Goal: Find contact information: Find contact information

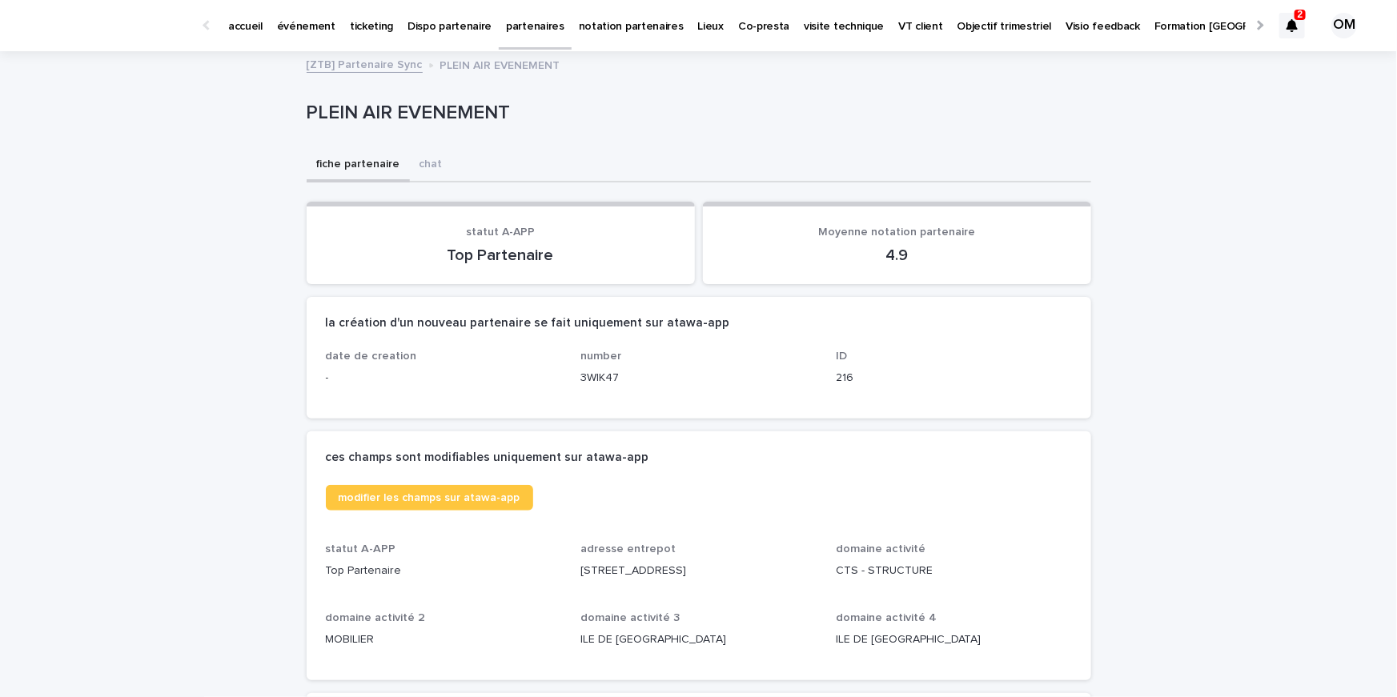
click at [506, 33] on p "partenaires" at bounding box center [535, 17] width 58 height 34
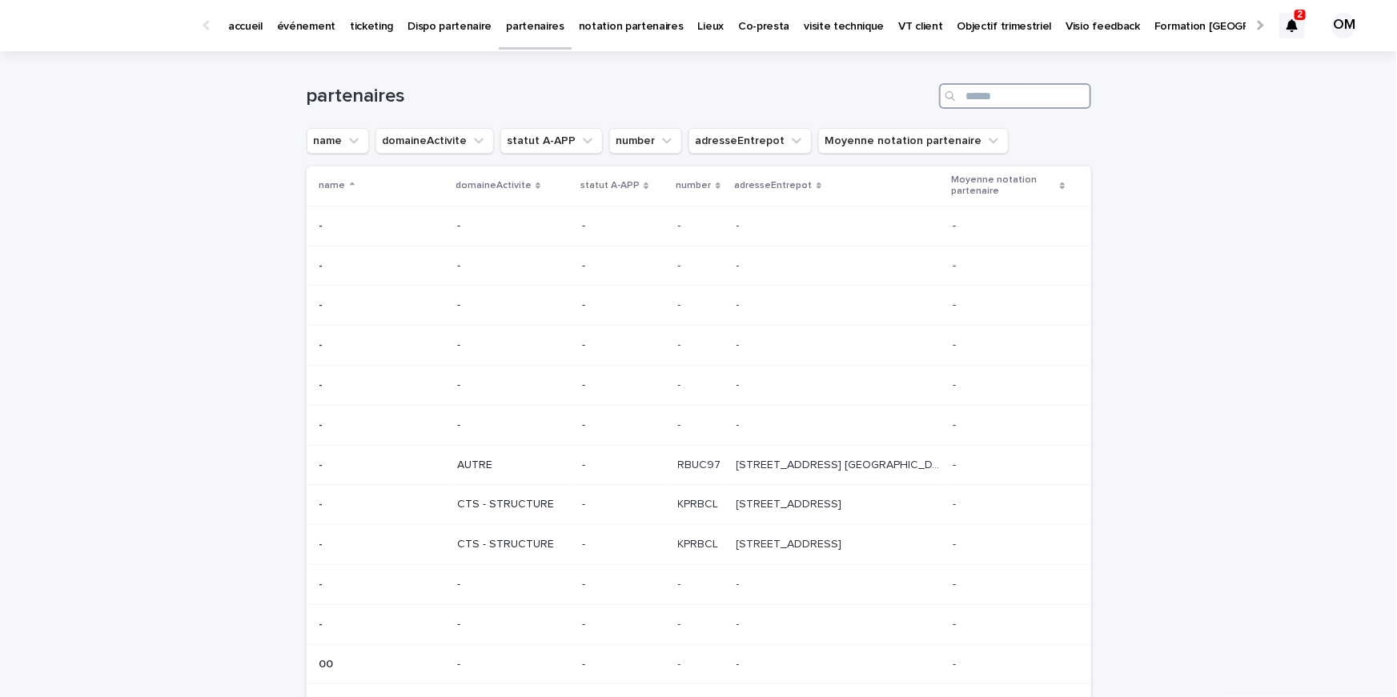
click at [982, 95] on input "Search" at bounding box center [1015, 96] width 152 height 26
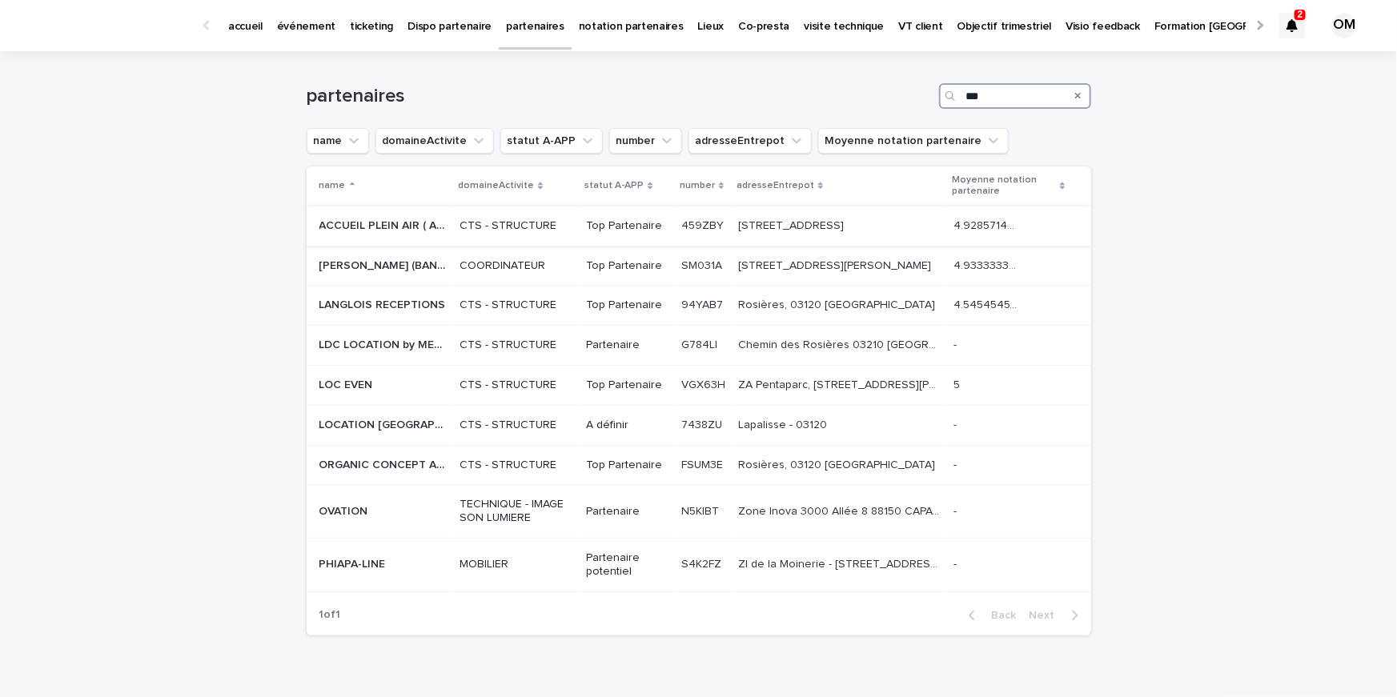
type input "***"
click at [367, 226] on p "ACCUEIL PLEIN AIR ( APA )" at bounding box center [384, 224] width 131 height 17
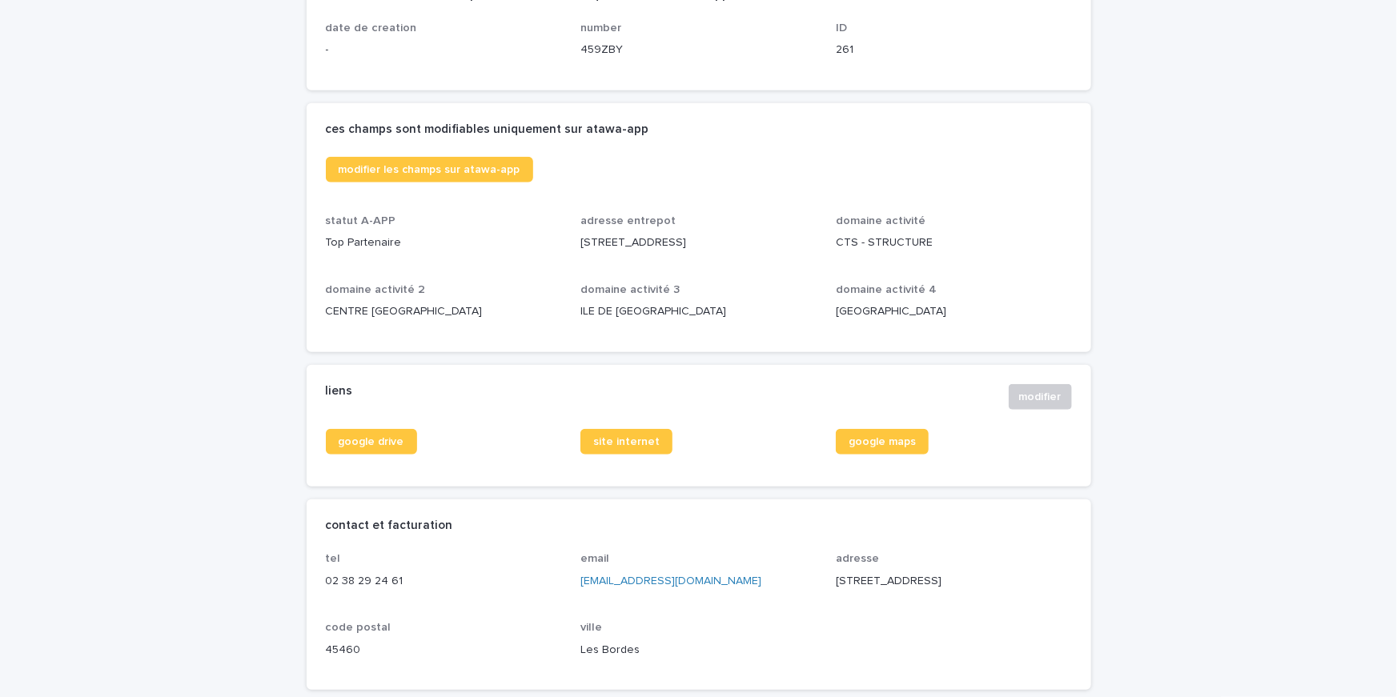
scroll to position [456, 0]
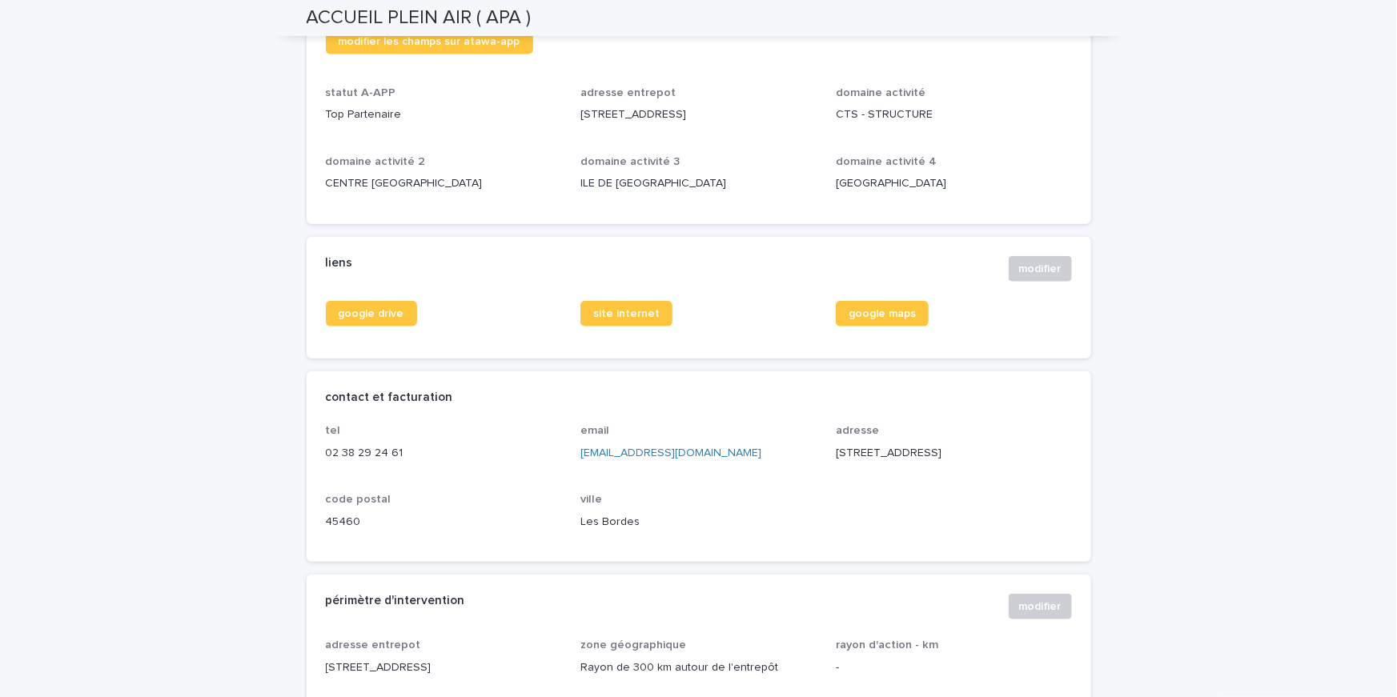
drag, startPoint x: 788, startPoint y: 110, endPoint x: 575, endPoint y: 110, distance: 213.7
click at [575, 110] on div "modifier les champs sur atawa-app statut A-APP Top Partenaire adresse entrepot …" at bounding box center [699, 117] width 746 height 176
copy p "36, Rue des Brières 45460 LES BORDES"
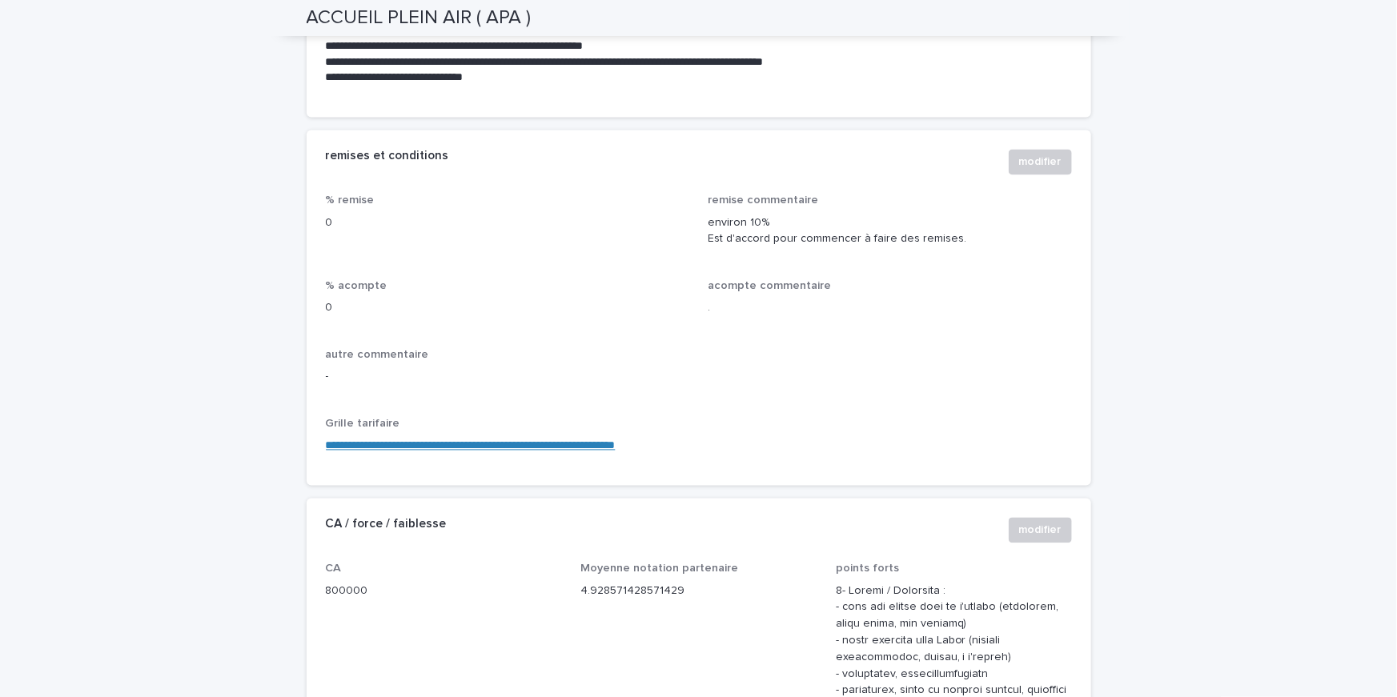
scroll to position [1358, 0]
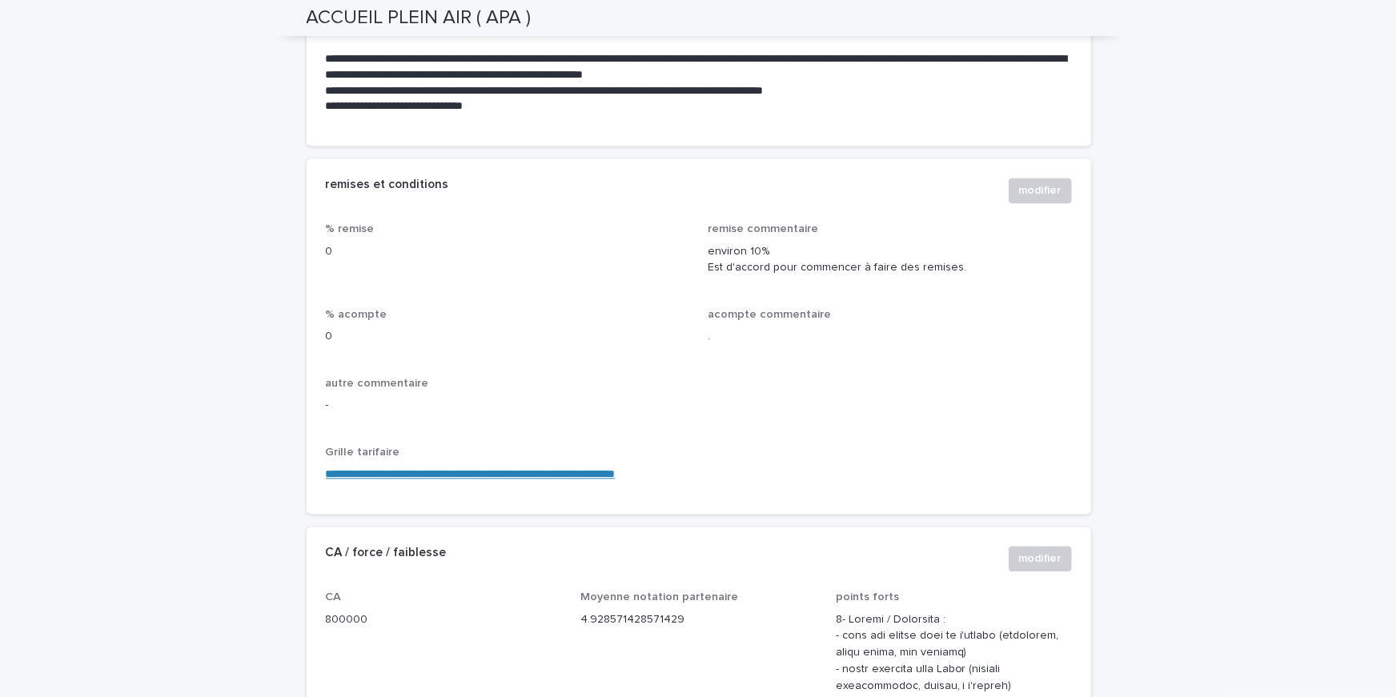
click at [496, 472] on link "**********" at bounding box center [471, 474] width 290 height 11
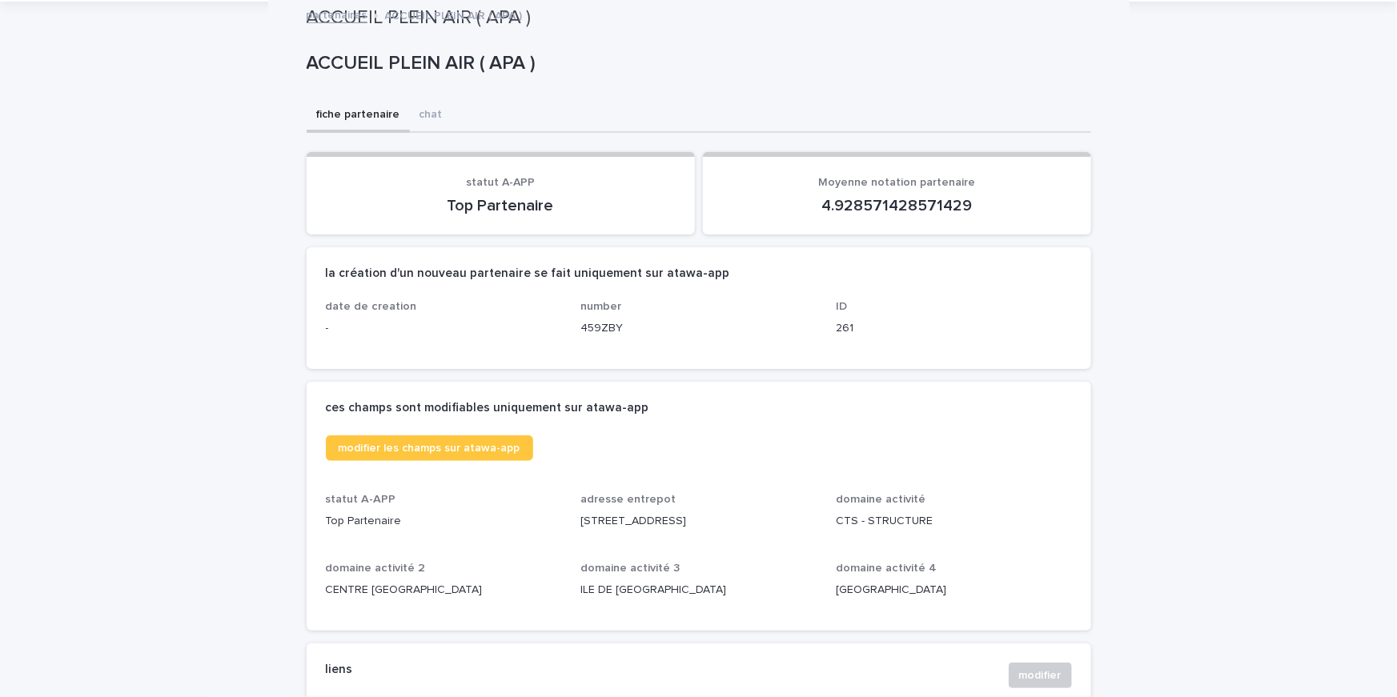
scroll to position [0, 0]
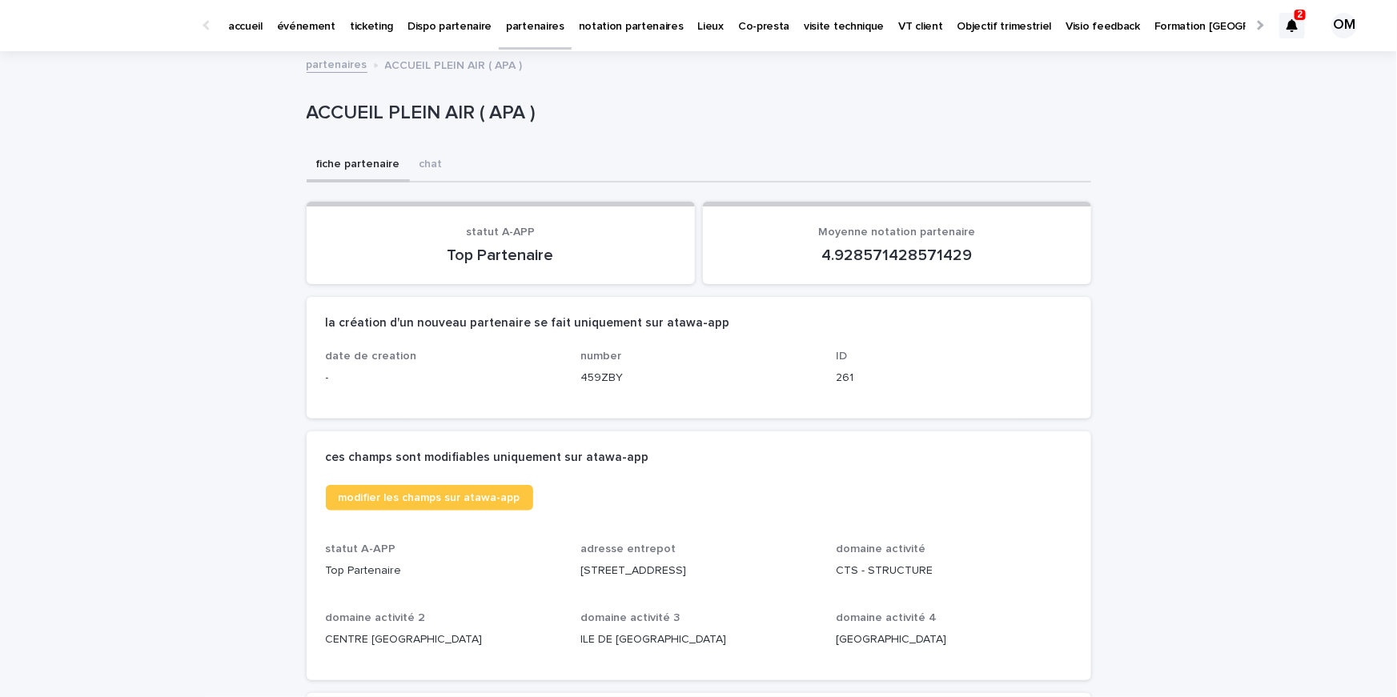
click at [517, 26] on p "partenaires" at bounding box center [535, 17] width 58 height 34
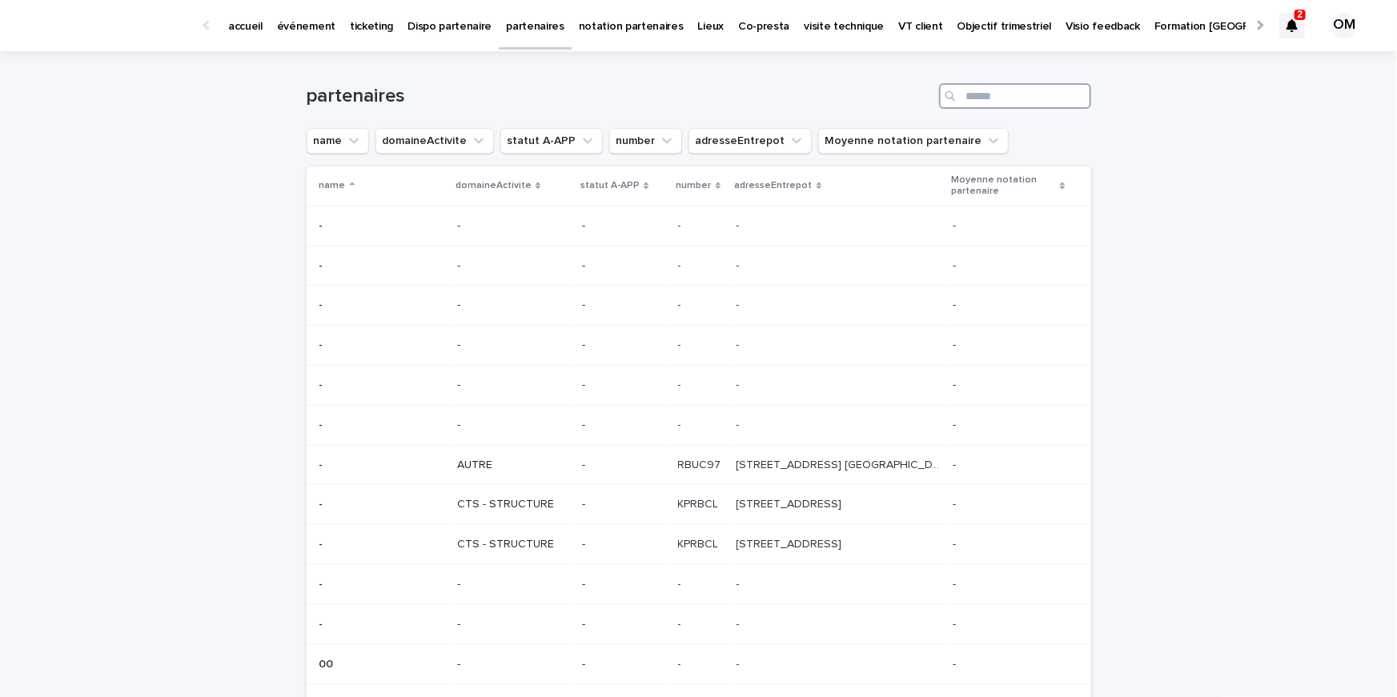
click at [973, 102] on input "Search" at bounding box center [1015, 96] width 152 height 26
click at [350, 26] on p "ticketing" at bounding box center [371, 17] width 43 height 34
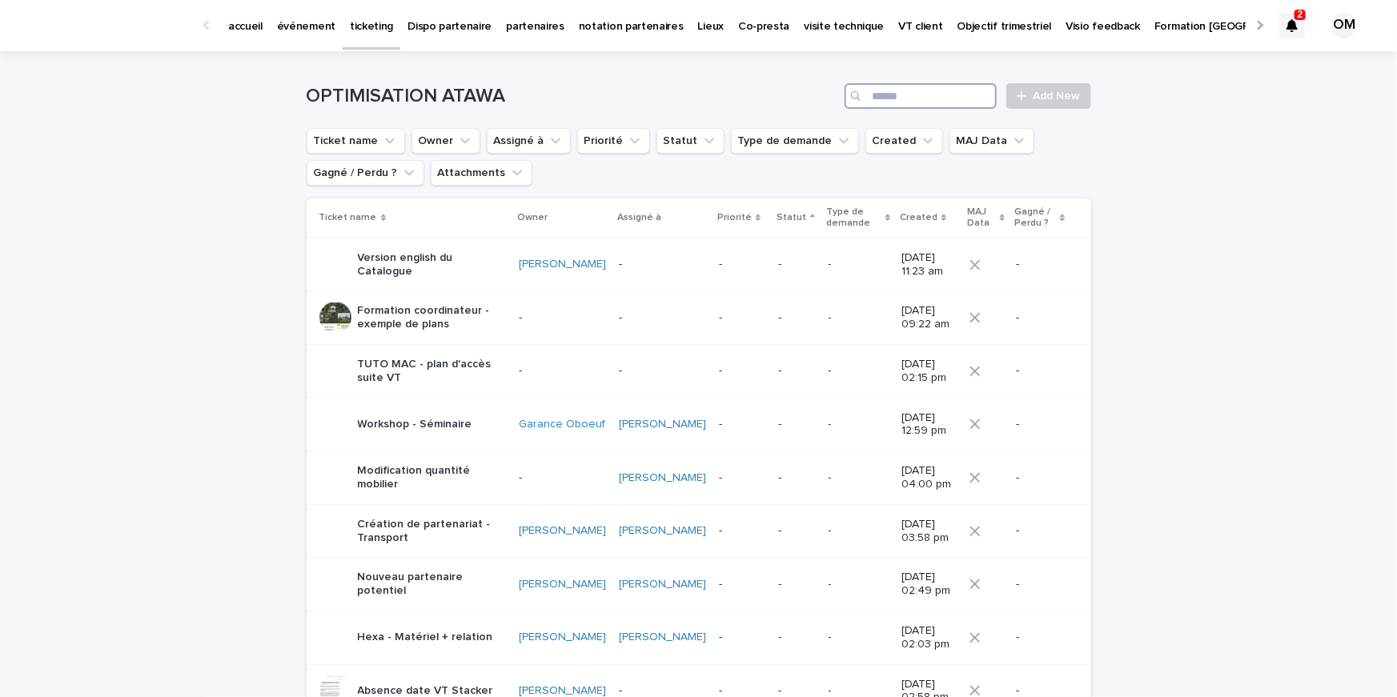
click at [895, 100] on input "Search" at bounding box center [920, 96] width 152 height 26
type input "***"
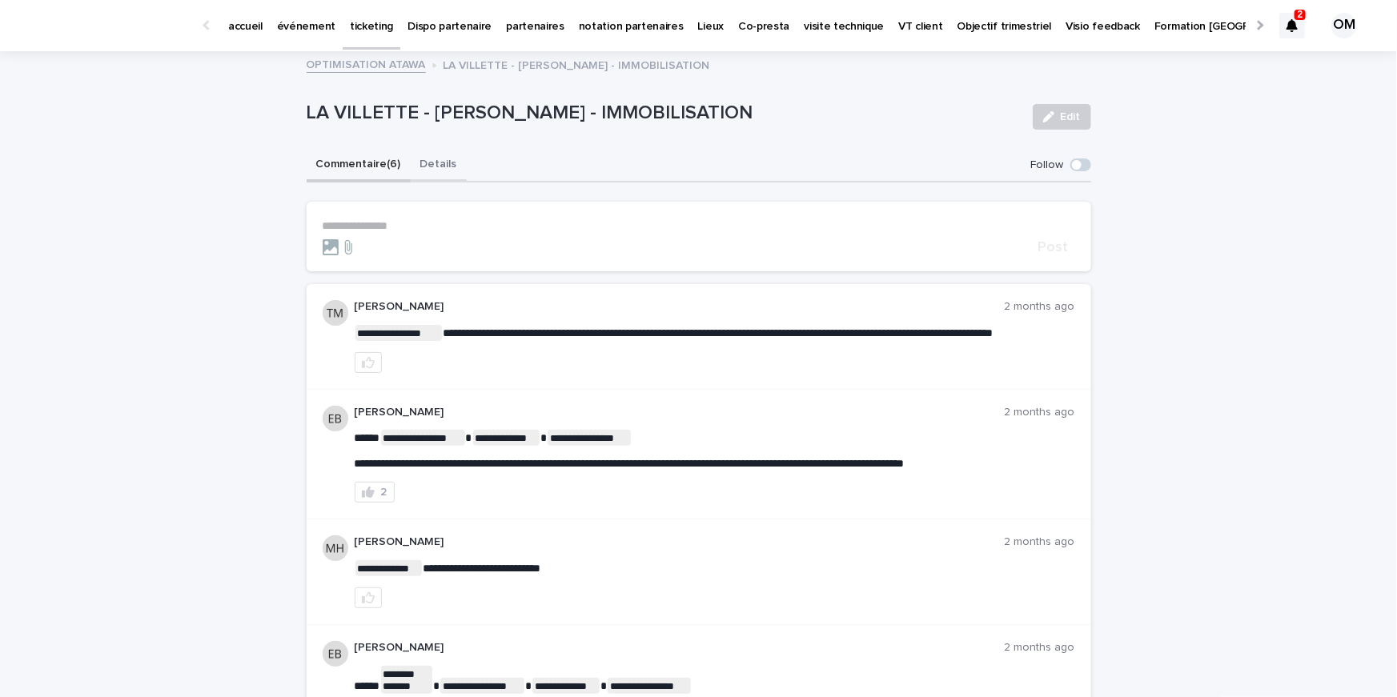
click at [433, 166] on button "Details" at bounding box center [439, 166] width 56 height 34
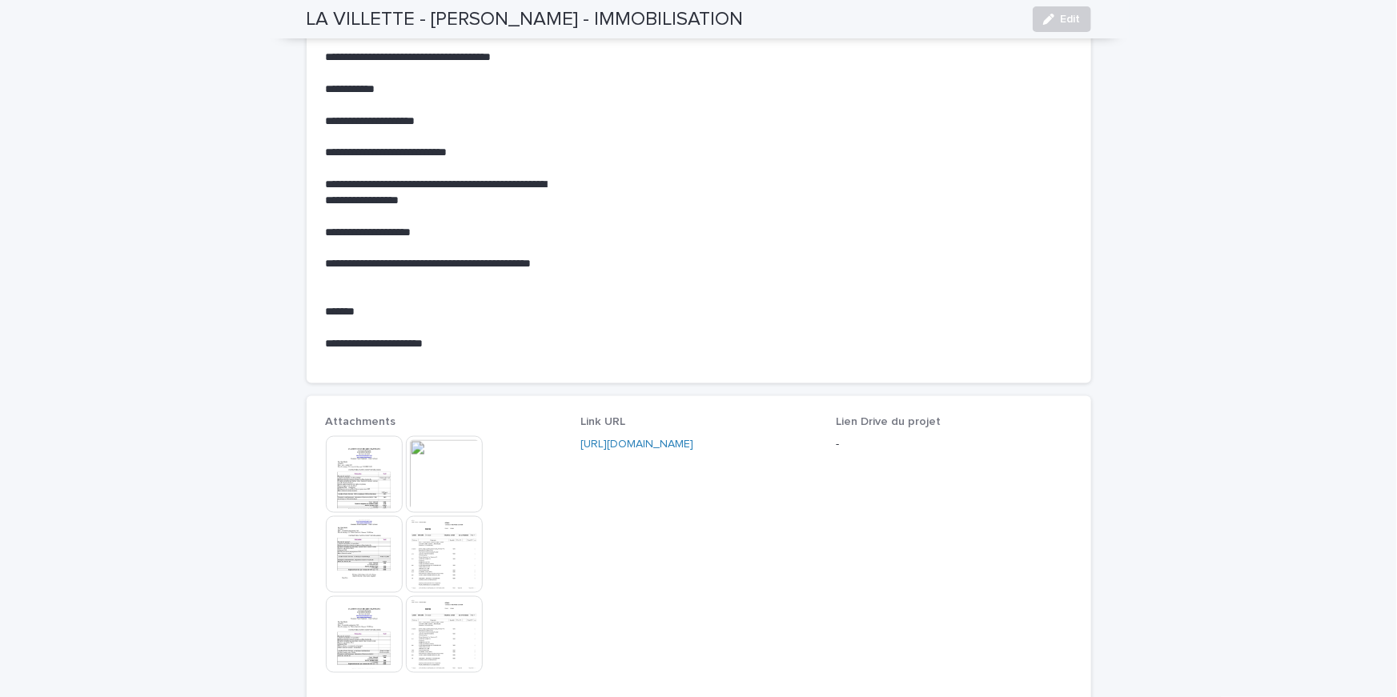
scroll to position [1156, 0]
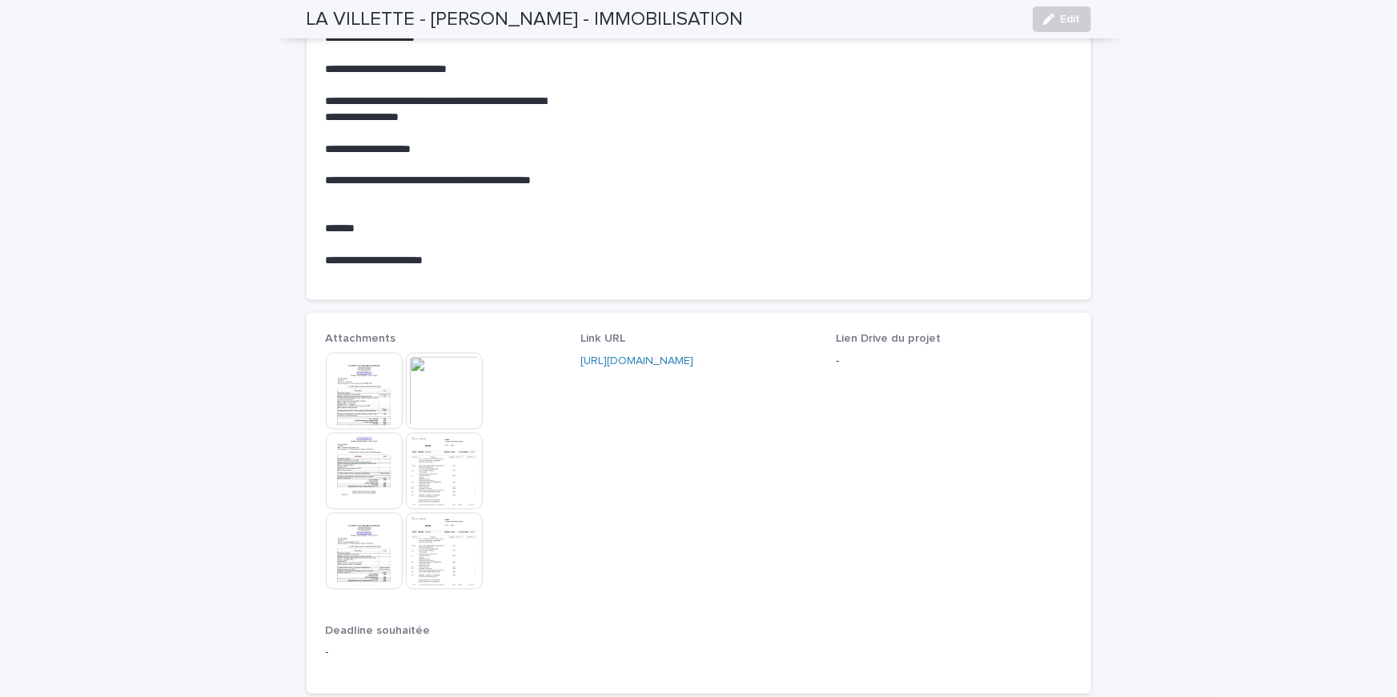
click at [375, 373] on img at bounding box center [364, 391] width 77 height 77
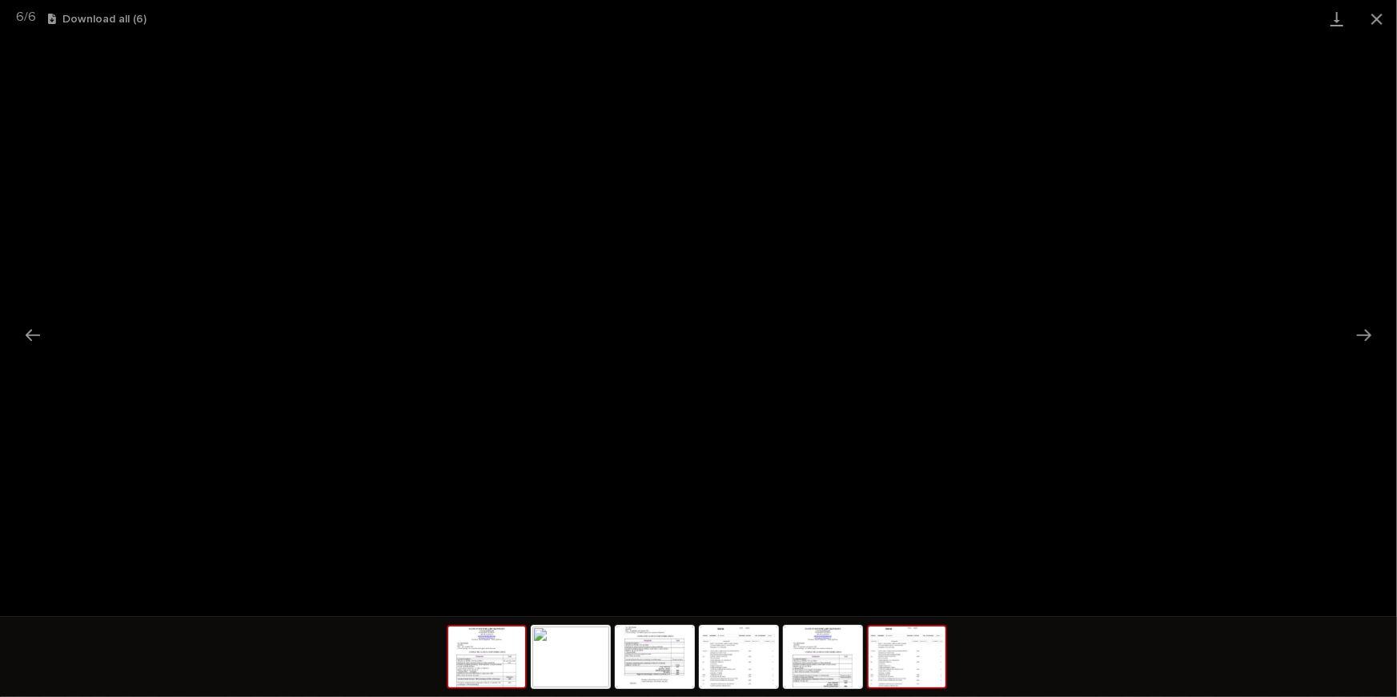
click at [466, 651] on img at bounding box center [486, 657] width 77 height 61
click at [664, 350] on link "Download File" at bounding box center [699, 342] width 110 height 26
click at [1369, 21] on button "Close gallery" at bounding box center [1377, 19] width 40 height 38
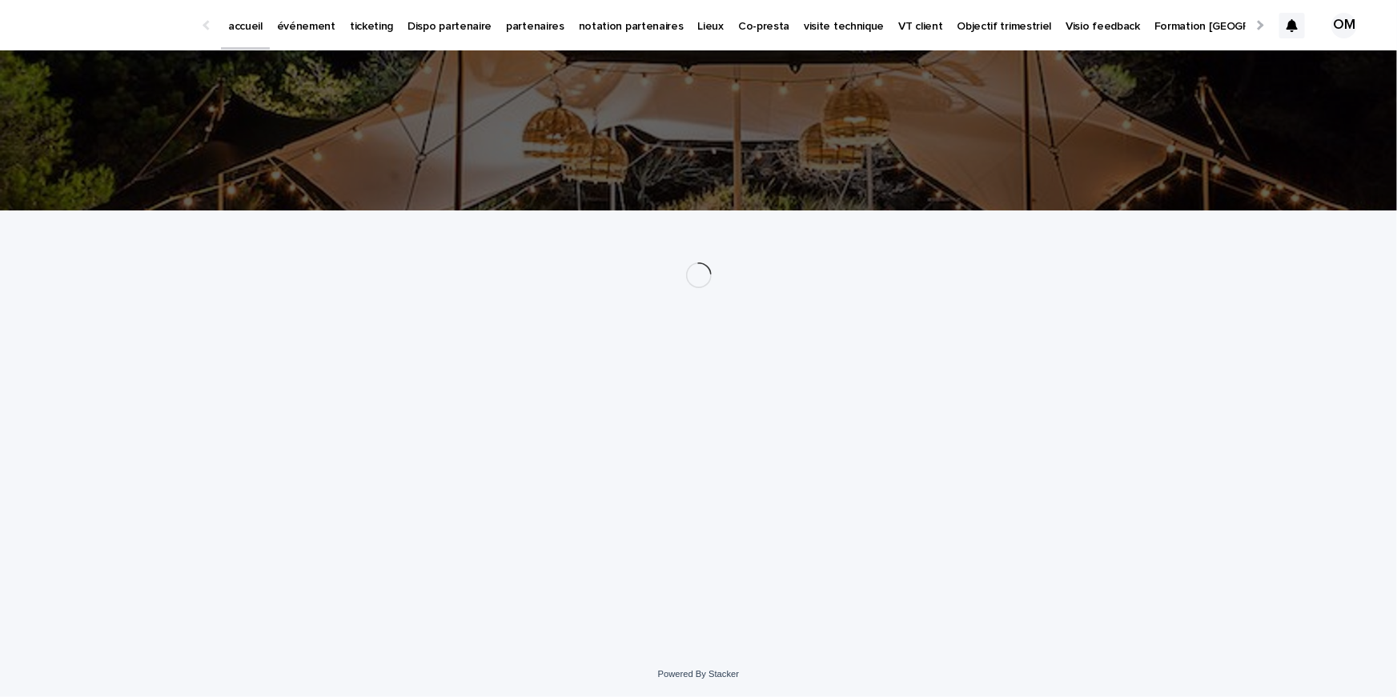
click at [322, 31] on p "événement" at bounding box center [306, 17] width 58 height 34
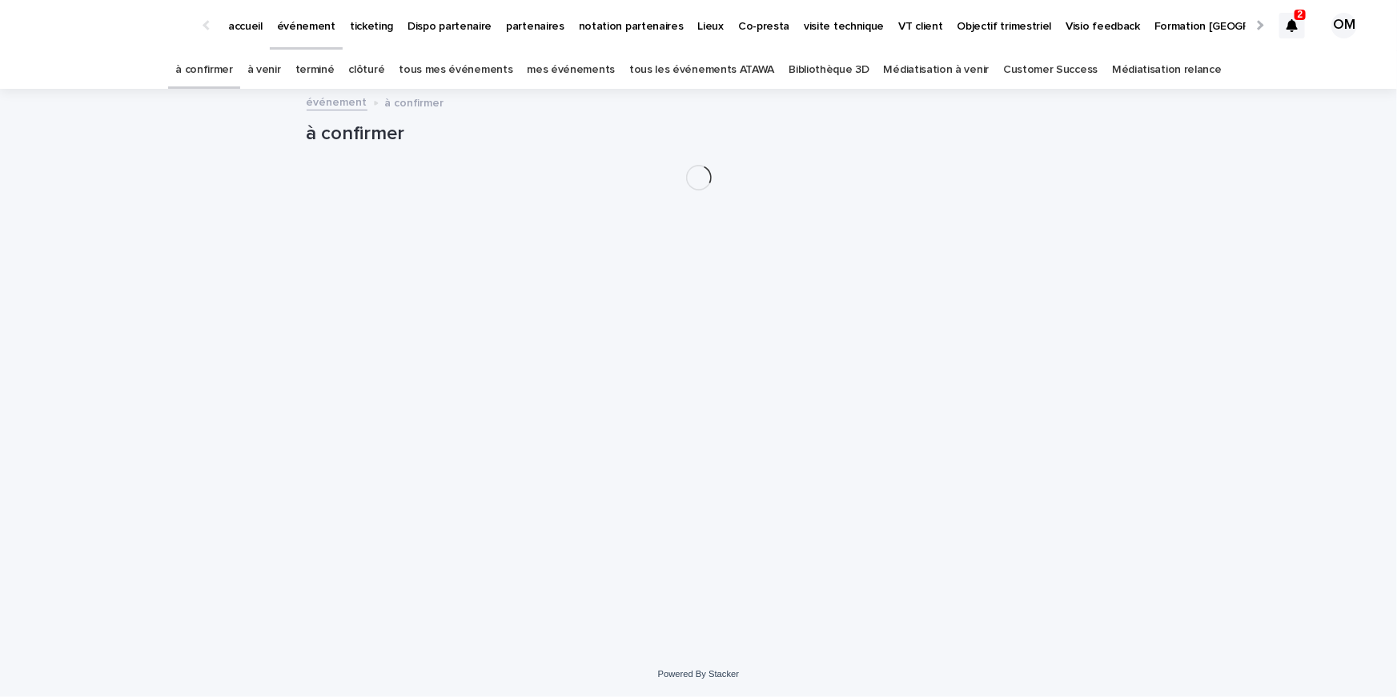
click at [712, 61] on link "tous les événements ATAWA" at bounding box center [701, 70] width 145 height 38
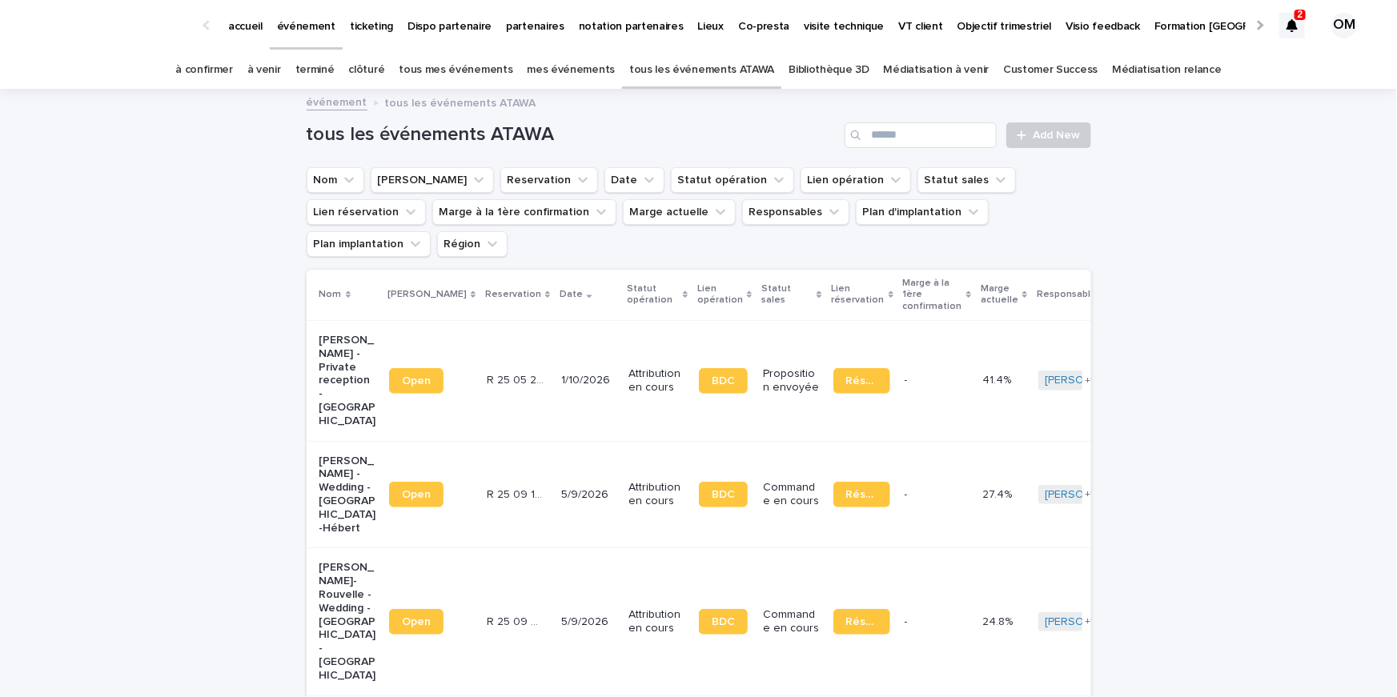
click at [532, 31] on p "partenaires" at bounding box center [535, 17] width 58 height 34
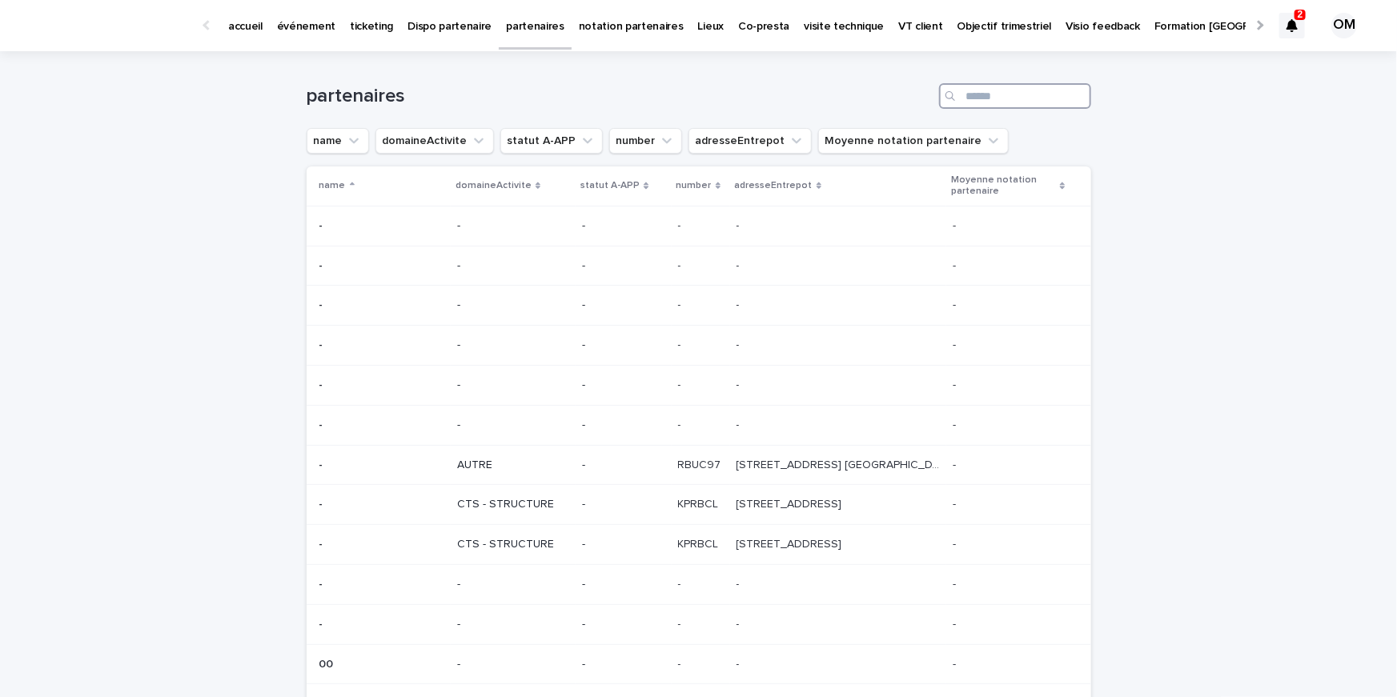
click at [972, 96] on input "Search" at bounding box center [1015, 96] width 152 height 26
type input "*******"
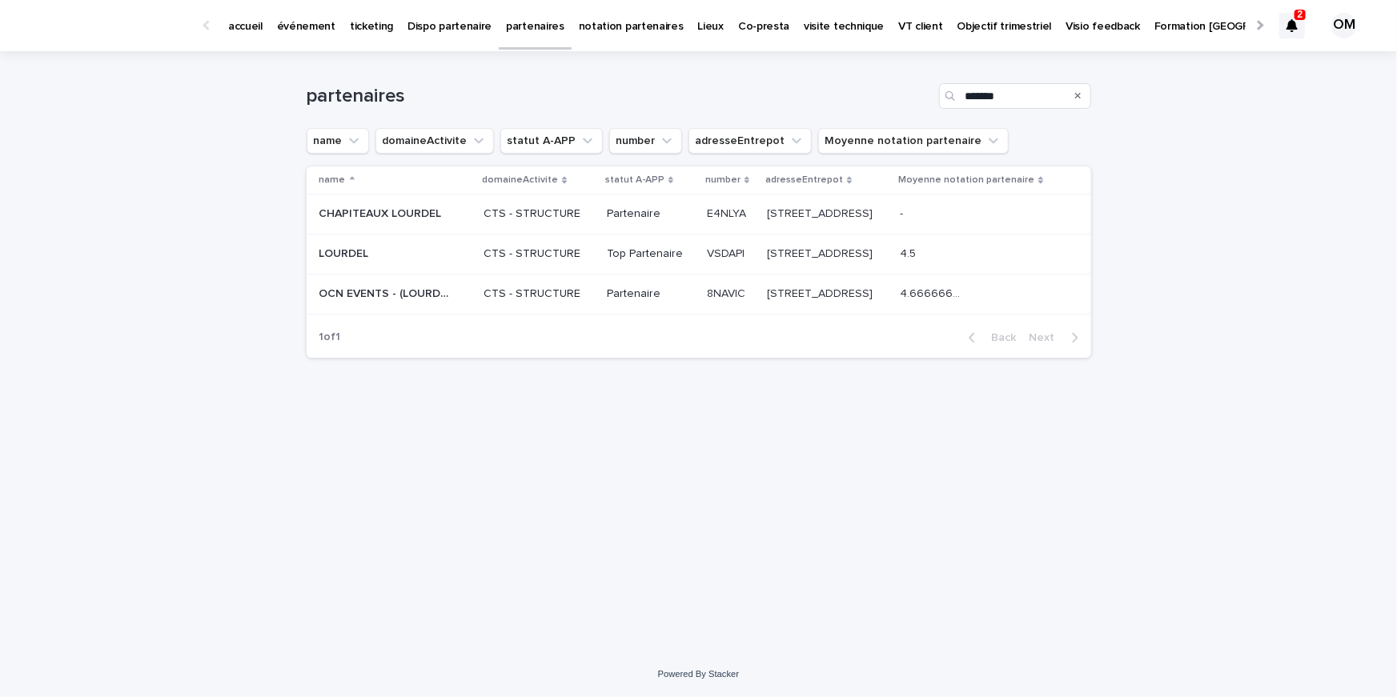
click at [360, 255] on p "LOURDEL" at bounding box center [345, 252] width 53 height 17
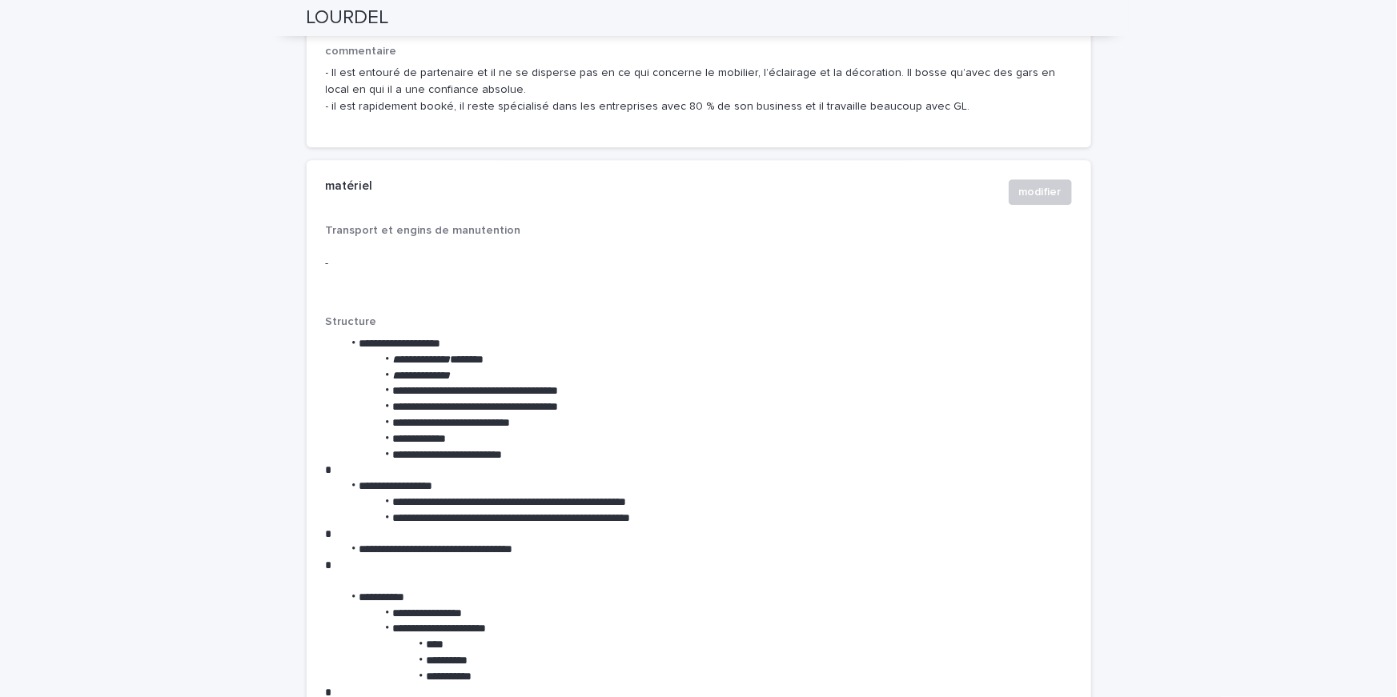
scroll to position [2350, 0]
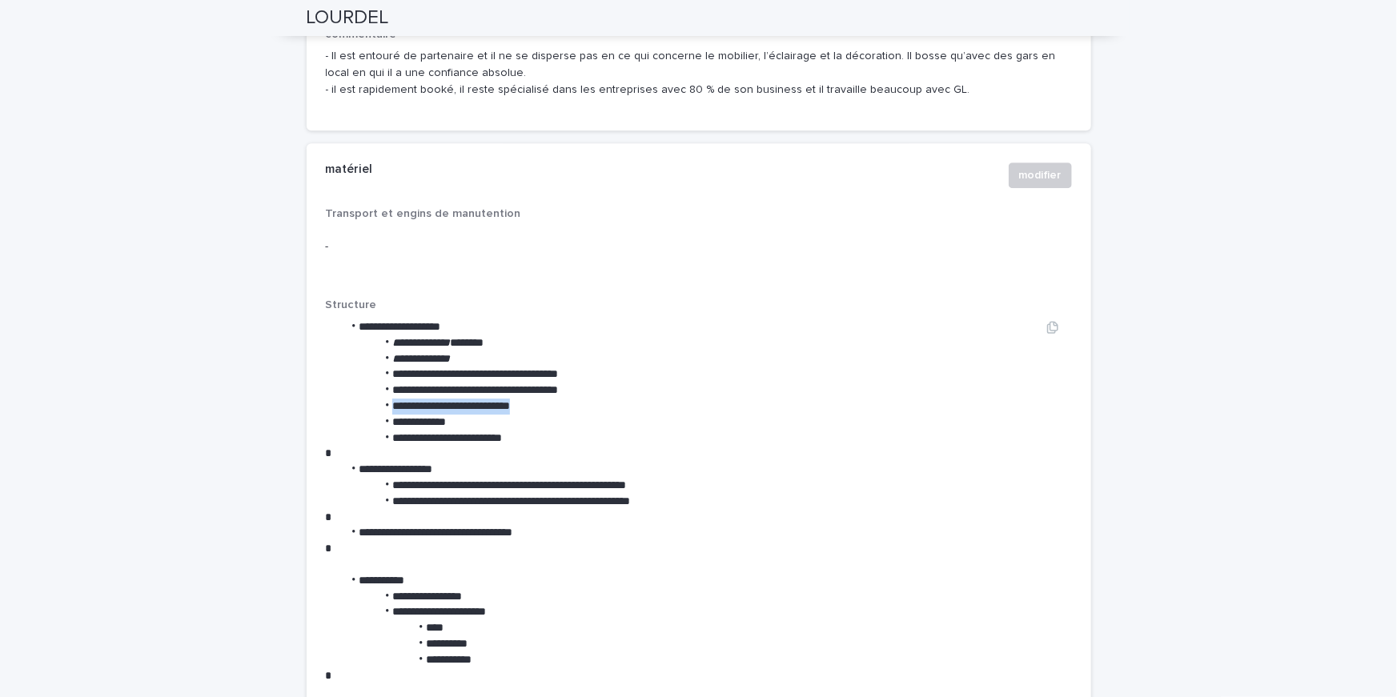
drag, startPoint x: 387, startPoint y: 403, endPoint x: 576, endPoint y: 407, distance: 189.7
click at [576, 407] on li "**********" at bounding box center [688, 407] width 691 height 16
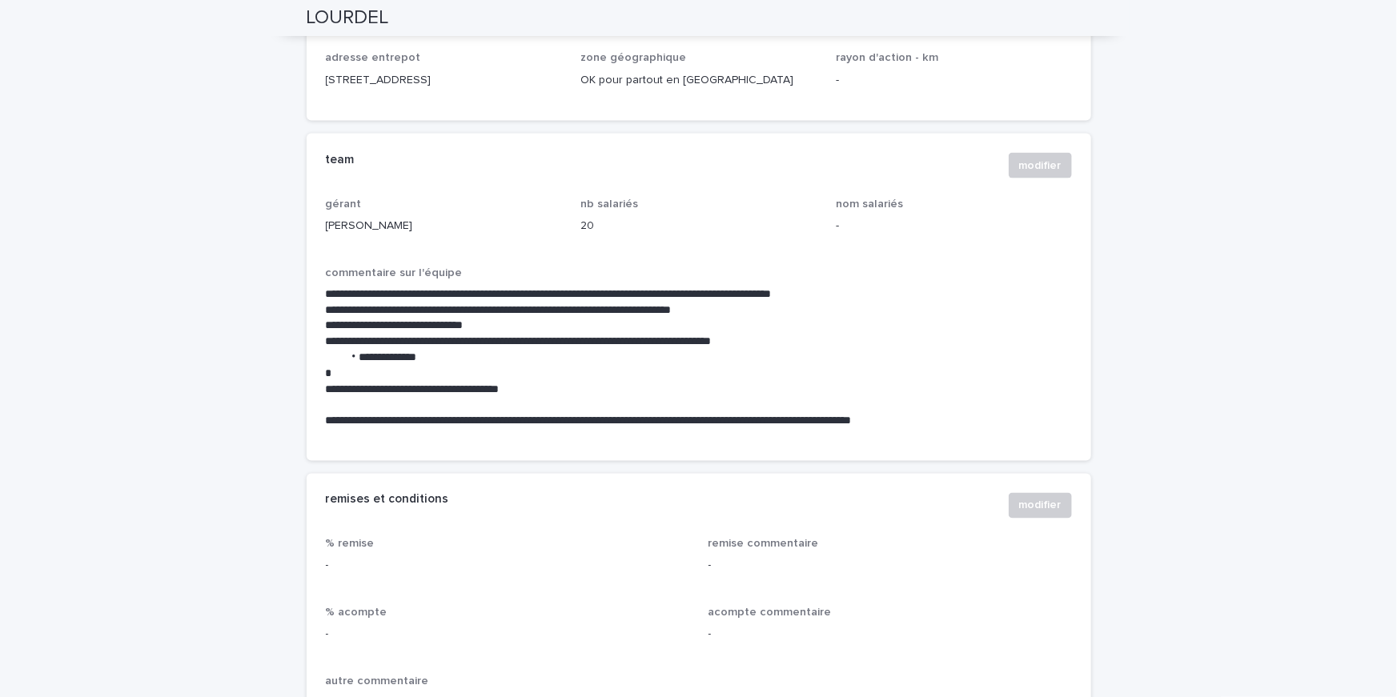
scroll to position [544, 0]
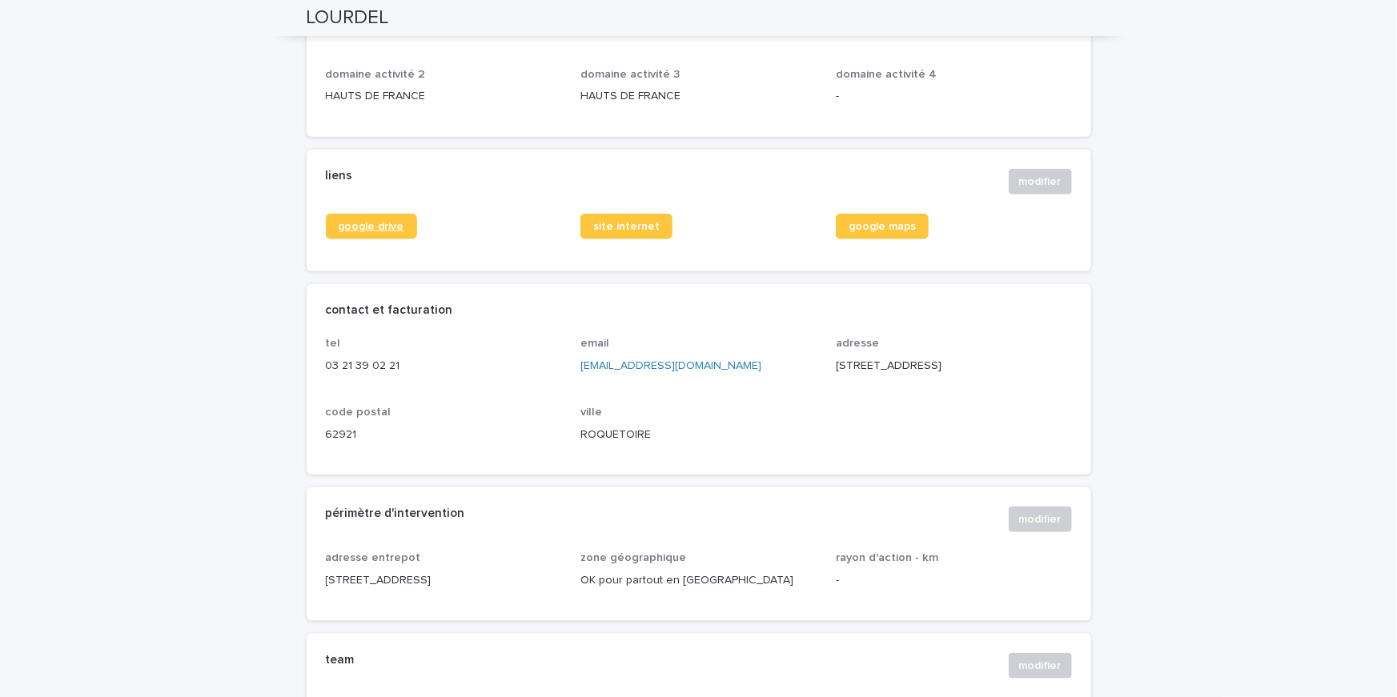
click at [343, 233] on link "google drive" at bounding box center [371, 227] width 91 height 26
drag, startPoint x: 503, startPoint y: 580, endPoint x: 318, endPoint y: 583, distance: 184.9
click at [318, 583] on div "adresse entrepot [STREET_ADDRESS] pour partout en [GEOGRAPHIC_DATA] rayon d'act…" at bounding box center [699, 586] width 784 height 69
copy p "[STREET_ADDRESS]"
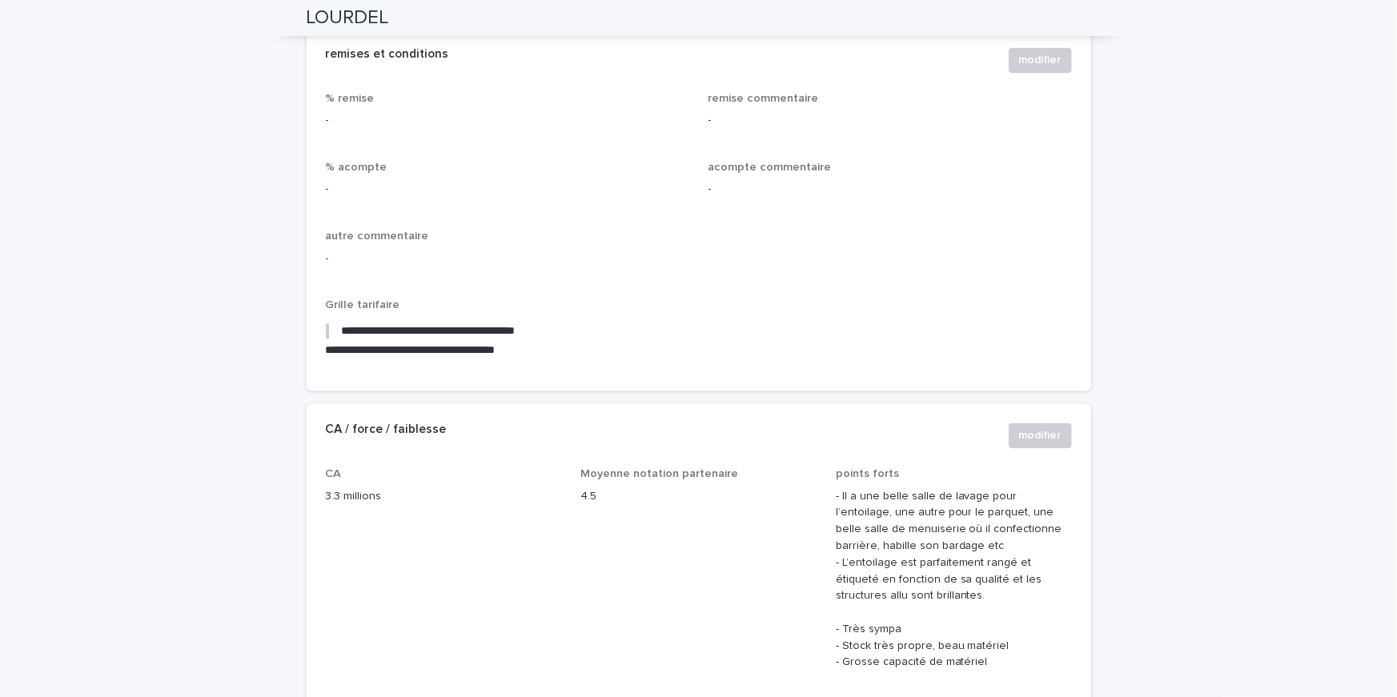
scroll to position [1671, 0]
